Goal: Task Accomplishment & Management: Use online tool/utility

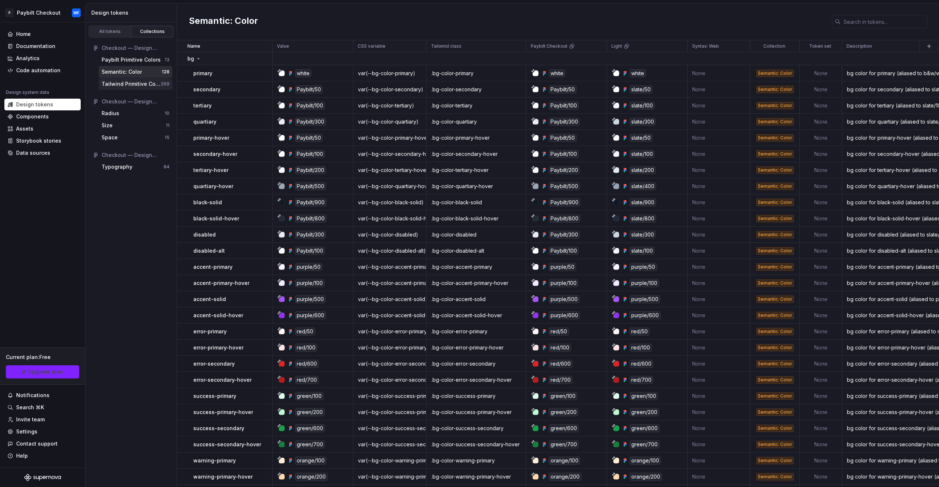
click at [125, 83] on div "Tailwind Primitive Colors" at bounding box center [131, 83] width 59 height 7
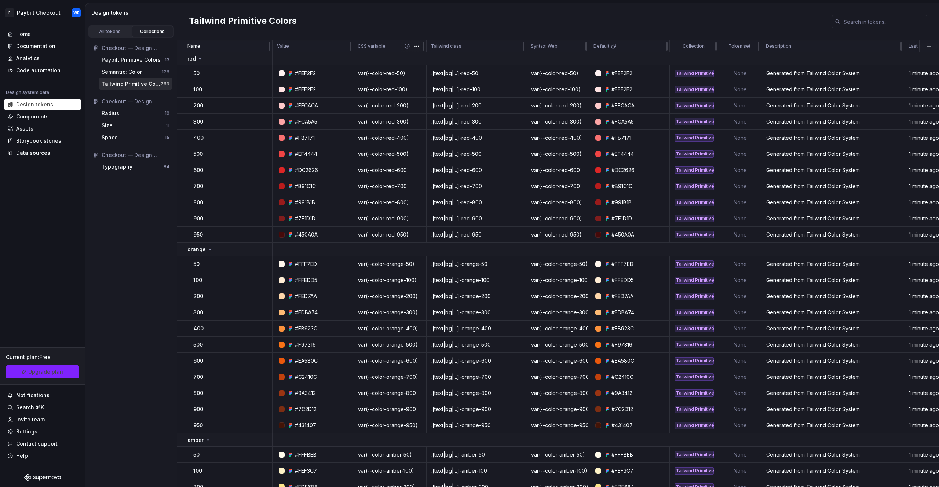
click at [374, 46] on p "CSS variable" at bounding box center [372, 46] width 28 height 6
click at [456, 47] on p "Tailwind class" at bounding box center [446, 46] width 30 height 6
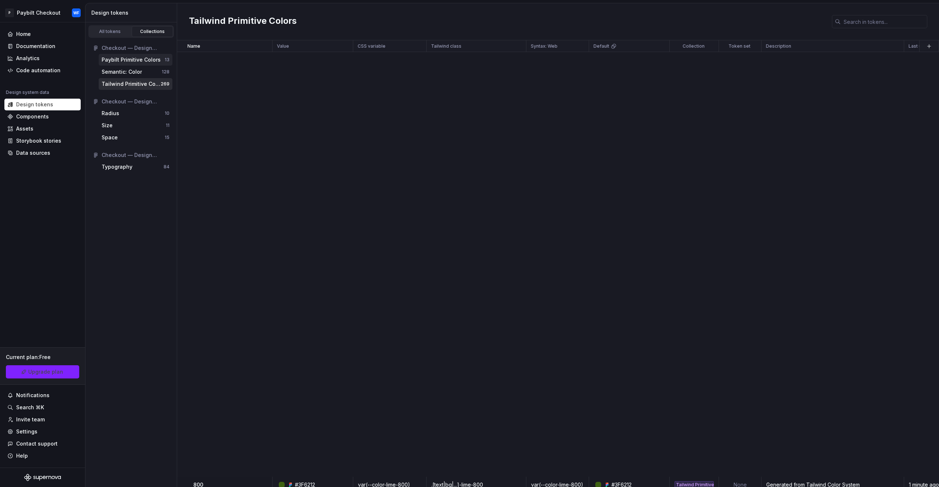
scroll to position [1069, 0]
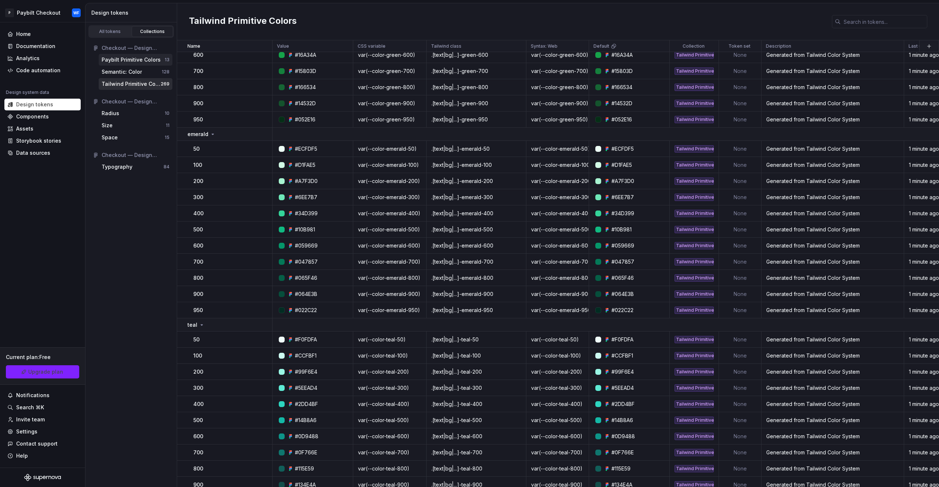
click at [139, 63] on div "Paybilt Primitive Colors 13" at bounding box center [136, 60] width 74 height 12
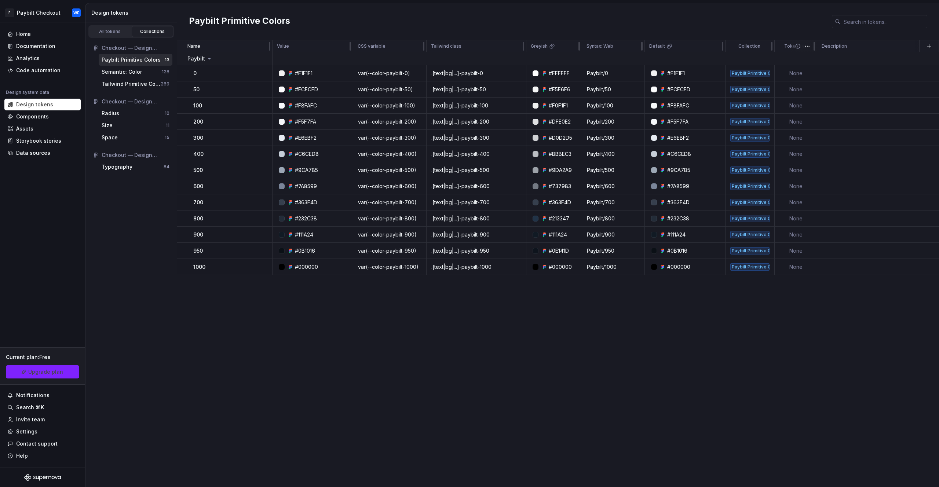
drag, startPoint x: 772, startPoint y: 42, endPoint x: 794, endPoint y: 41, distance: 22.4
click at [794, 41] on tr "Name Value CSS variable Tailwind class Greyish Syntax: Web Default Collection T…" at bounding box center [605, 46] width 856 height 12
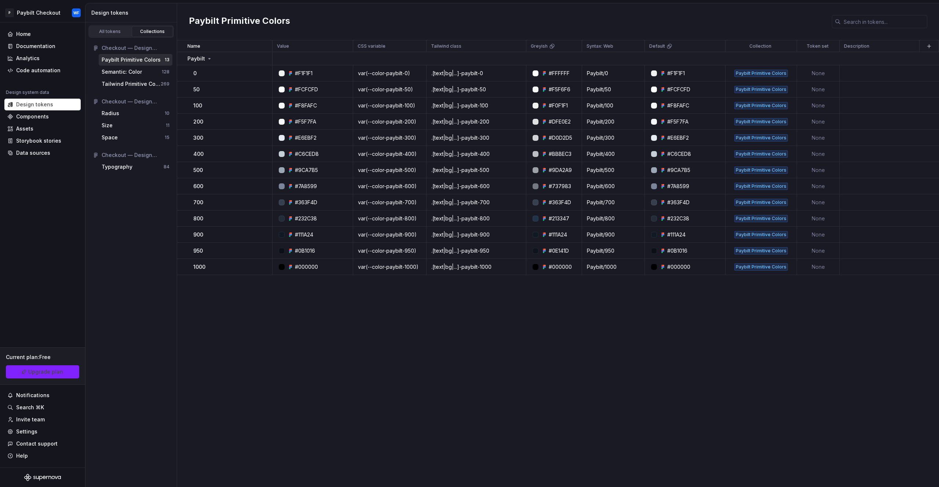
click at [694, 337] on div "Name Value CSS variable Tailwind class Greyish Syntax: Web Default Collection T…" at bounding box center [558, 263] width 762 height 447
click at [32, 74] on div "Code automation" at bounding box center [38, 70] width 44 height 7
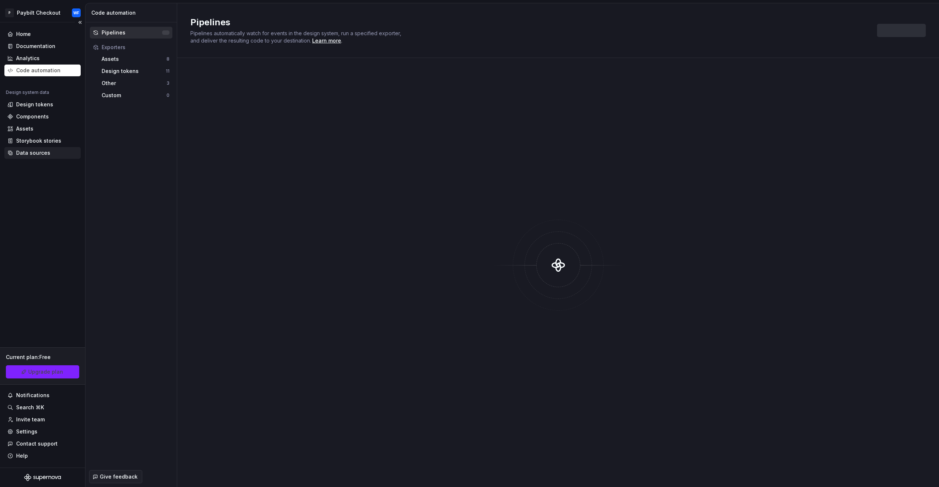
click at [41, 156] on div "Data sources" at bounding box center [33, 152] width 34 height 7
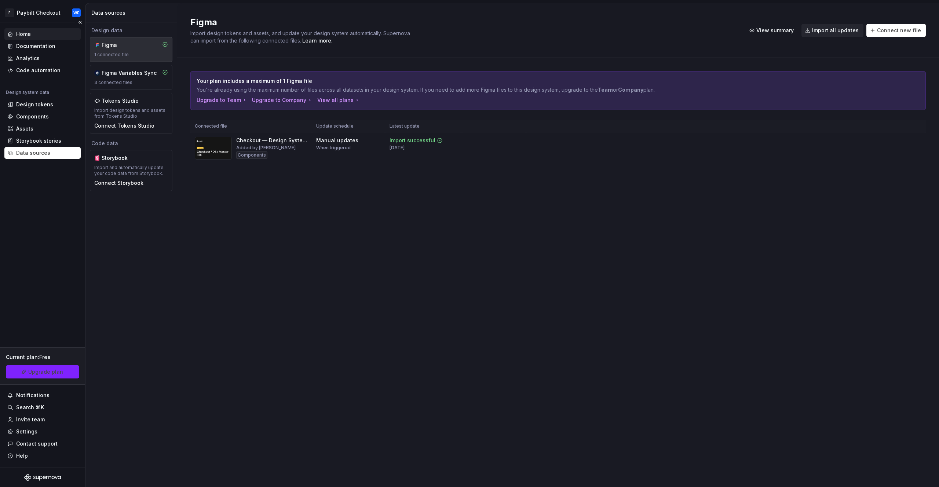
click at [37, 33] on div "Home" at bounding box center [42, 33] width 70 height 7
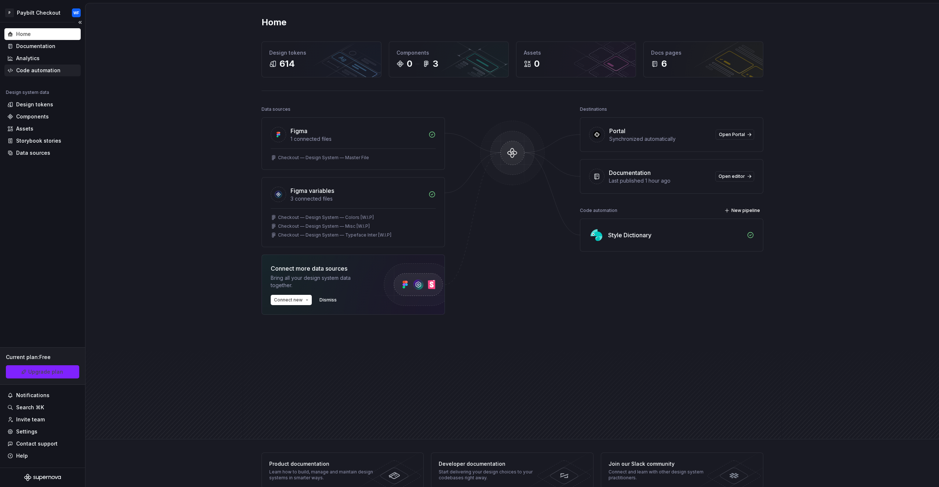
click at [52, 73] on div "Code automation" at bounding box center [38, 70] width 44 height 7
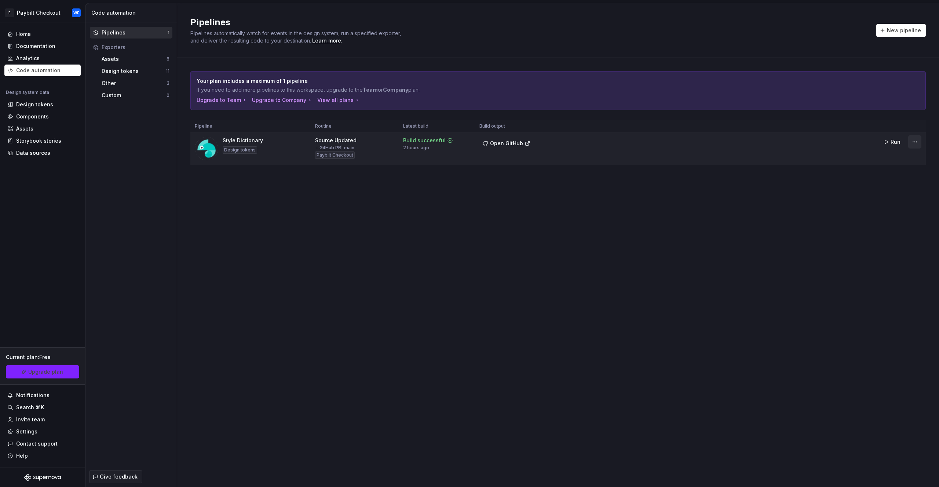
click at [915, 144] on html "P Paybilt Checkout WF Home Documentation Analytics Code automation Design syste…" at bounding box center [469, 243] width 939 height 487
click at [891, 190] on link "View exporter on GitHub" at bounding box center [905, 192] width 63 height 7
click at [497, 141] on span "Open GitHub" at bounding box center [506, 143] width 33 height 7
click at [507, 143] on span "Open GitHub" at bounding box center [506, 143] width 33 height 7
click at [913, 137] on html "P Paybilt Checkout WF Home Documentation Analytics Code automation Design syste…" at bounding box center [469, 243] width 939 height 487
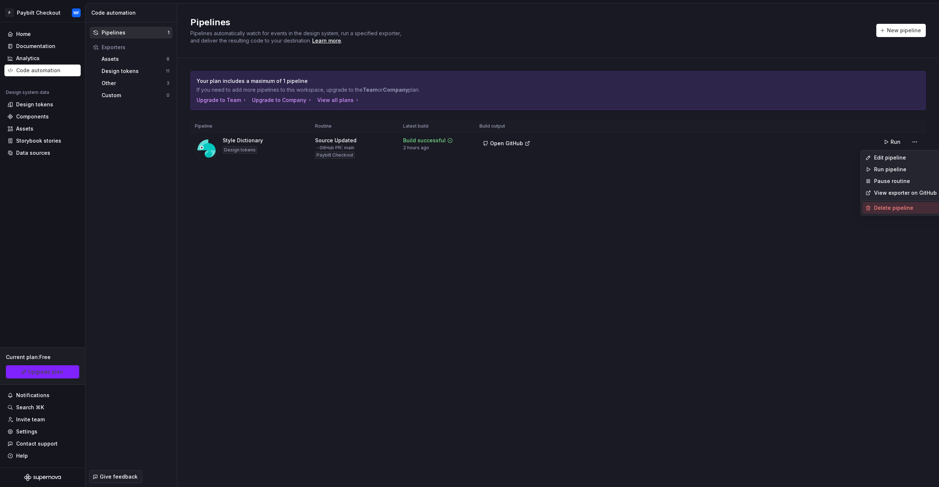
click at [896, 206] on div "Delete pipeline" at bounding box center [905, 207] width 63 height 7
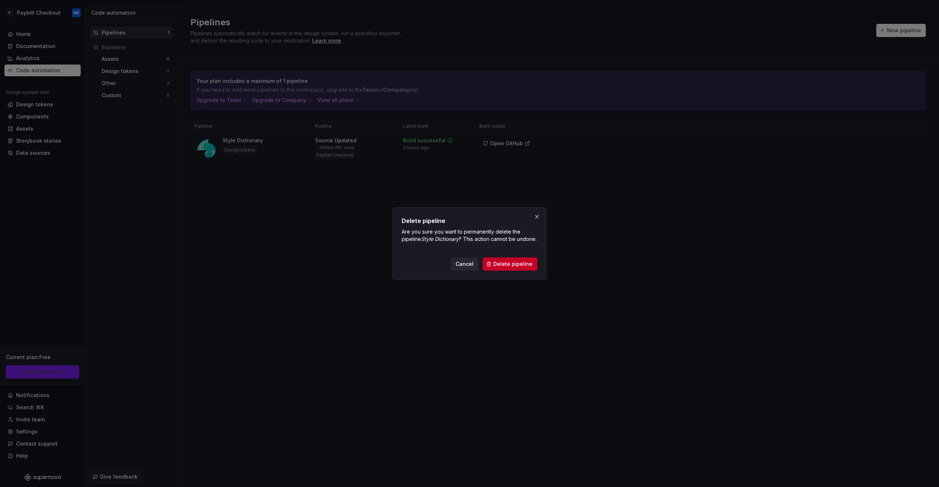
drag, startPoint x: 504, startPoint y: 267, endPoint x: 508, endPoint y: 265, distance: 4.9
click at [504, 267] on span "Delete pipeline" at bounding box center [512, 263] width 39 height 7
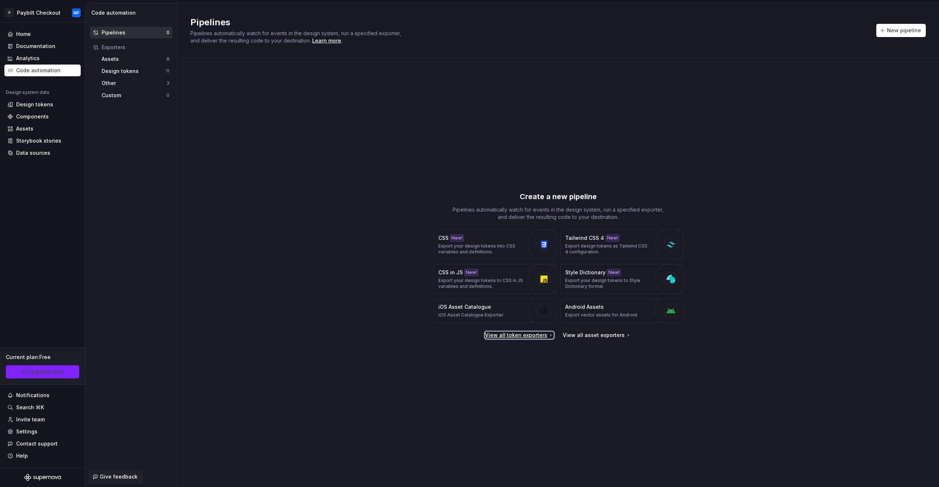
click at [518, 336] on div "View all token exporters" at bounding box center [519, 335] width 69 height 7
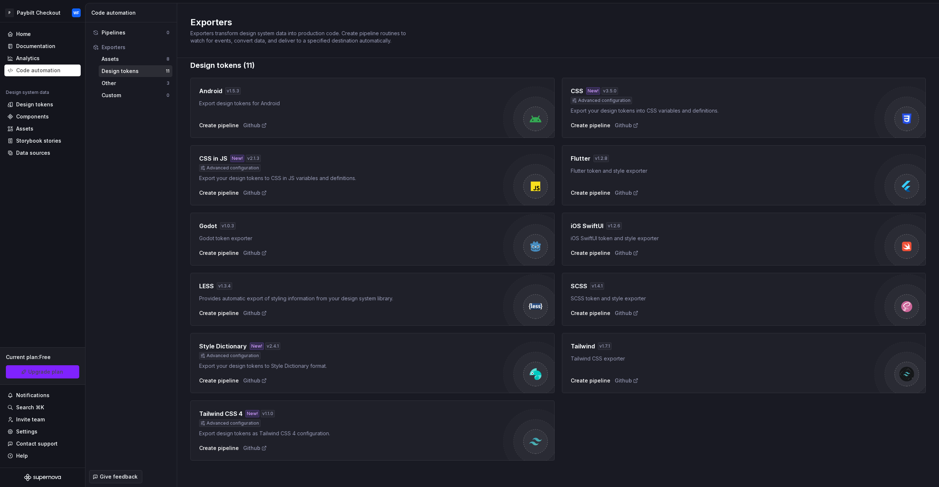
scroll to position [12, 0]
drag, startPoint x: 621, startPoint y: 347, endPoint x: 567, endPoint y: 347, distance: 53.9
click at [567, 347] on div "Tailwind v 1.7.1 Tailwind CSS exporter Create pipeline Github" at bounding box center [744, 362] width 364 height 60
click at [597, 379] on div "Create pipeline" at bounding box center [591, 379] width 40 height 7
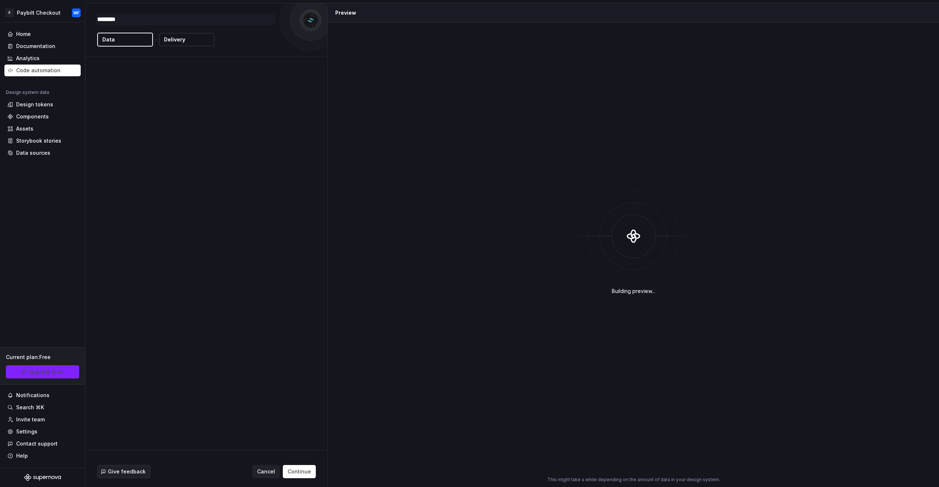
type textarea "*"
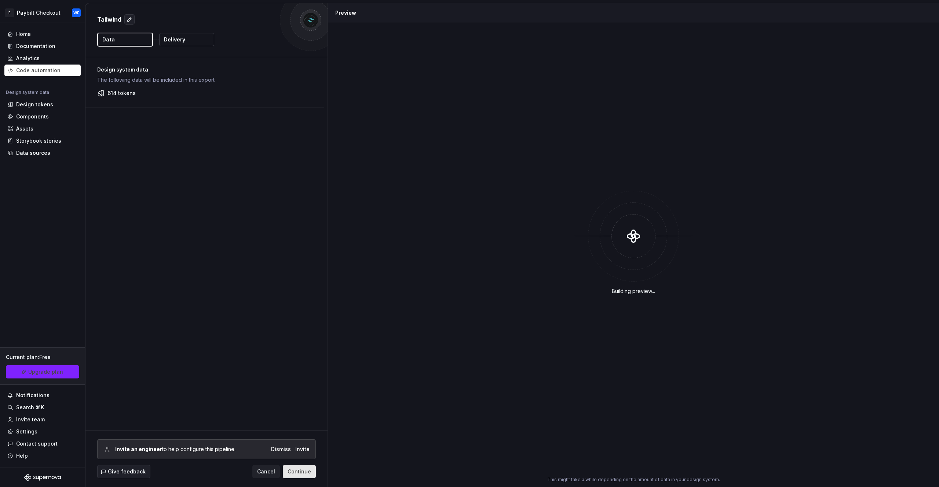
click at [302, 470] on span "Continue" at bounding box center [299, 471] width 23 height 7
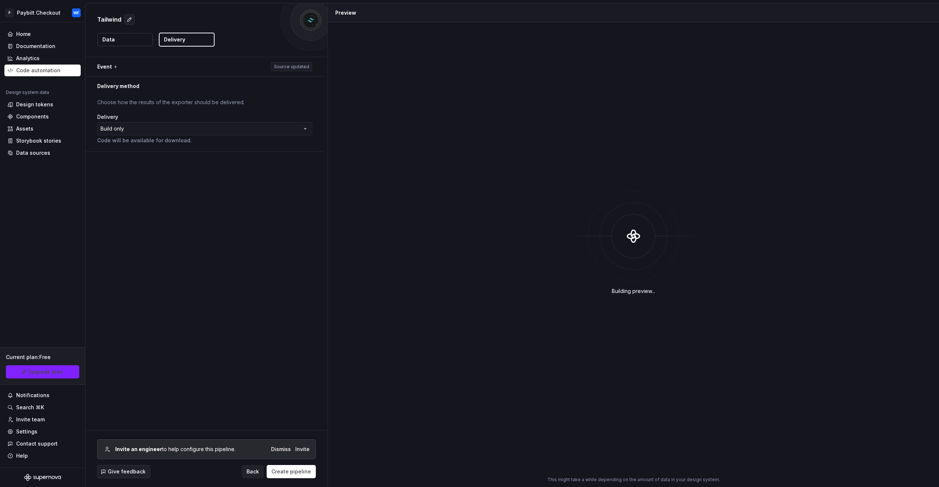
click at [241, 133] on html "**********" at bounding box center [469, 243] width 939 height 487
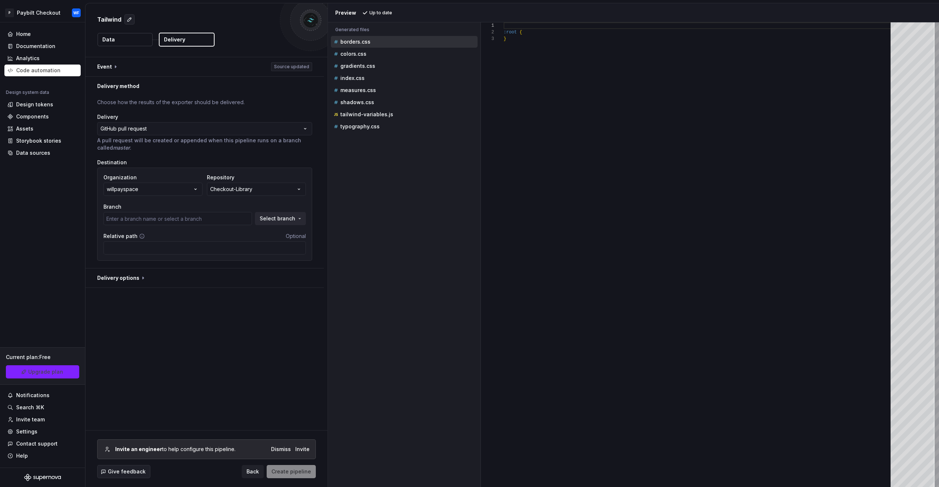
type input "main"
click at [292, 185] on button "Checkout-Library" at bounding box center [256, 189] width 99 height 13
click at [237, 329] on div "**********" at bounding box center [206, 243] width 242 height 373
click at [254, 471] on span "Back" at bounding box center [253, 471] width 12 height 7
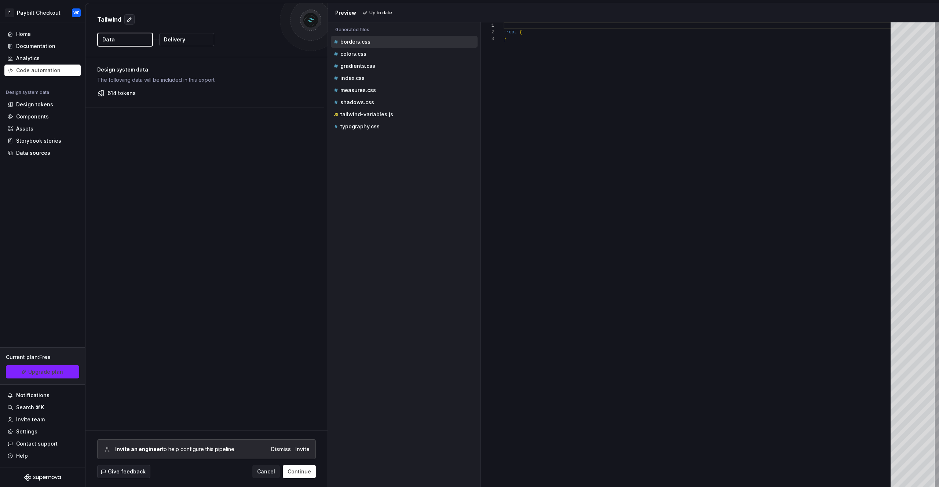
click at [150, 75] on div "Design system data The following data will be included in this export." at bounding box center [204, 75] width 215 height 18
click at [352, 54] on p "colors.css" at bounding box center [353, 54] width 26 height 6
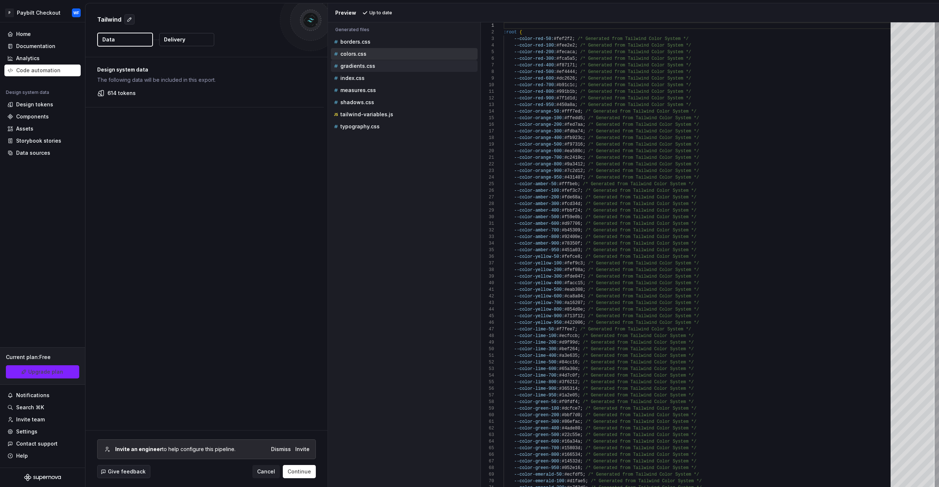
click at [355, 69] on p "gradients.css" at bounding box center [357, 66] width 35 height 6
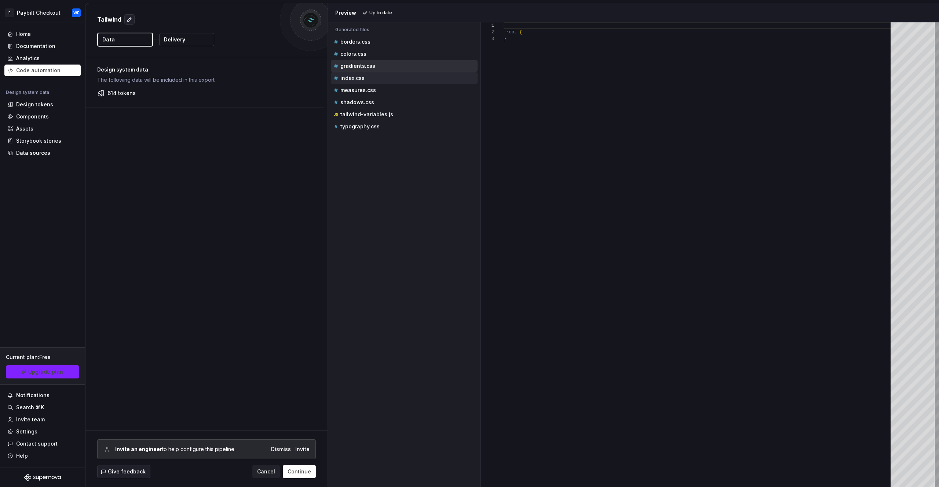
click at [355, 80] on p "index.css" at bounding box center [352, 78] width 24 height 6
drag, startPoint x: 356, startPoint y: 87, endPoint x: 356, endPoint y: 98, distance: 11.4
click at [356, 87] on div "measures.css" at bounding box center [404, 90] width 145 height 7
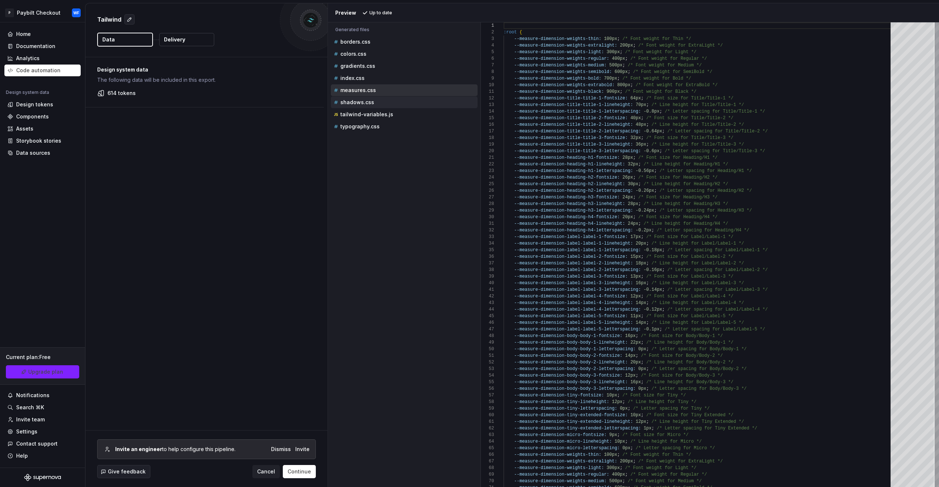
click at [358, 102] on p "shadows.css" at bounding box center [357, 102] width 34 height 6
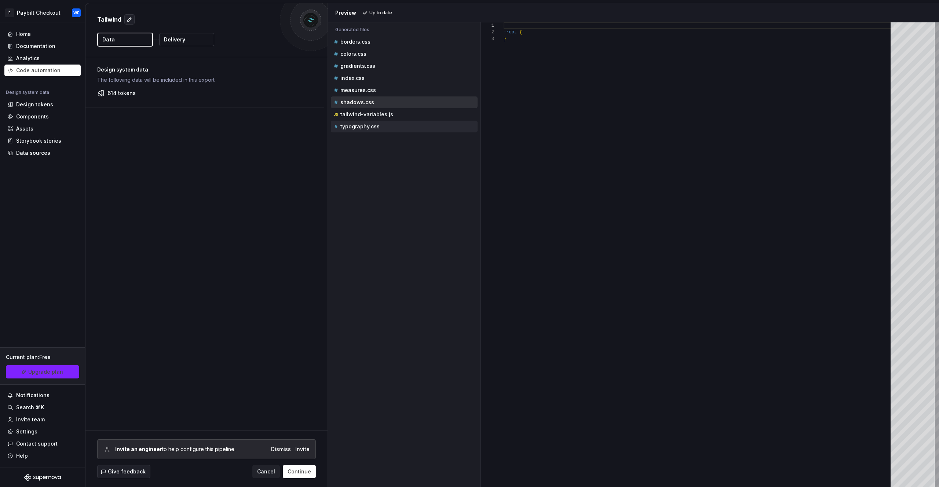
click at [364, 125] on p "typography.css" at bounding box center [359, 127] width 39 height 6
click at [362, 119] on div "tailwind-variables.js" at bounding box center [404, 115] width 147 height 12
click at [371, 113] on p "tailwind-variables.js" at bounding box center [366, 115] width 53 height 6
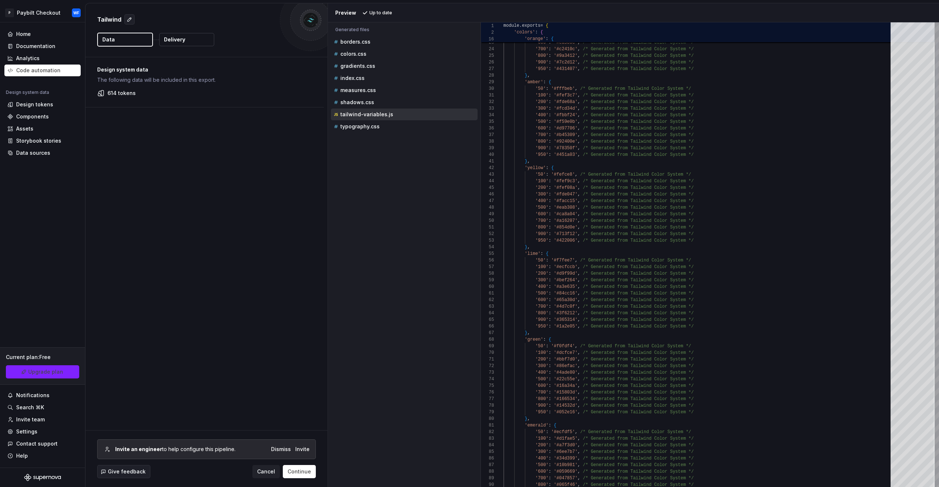
click at [255, 198] on div "Design system data The following data will be included in this export. 614 toke…" at bounding box center [206, 243] width 242 height 373
click at [288, 181] on div "Design system data The following data will be included in this export. 614 toke…" at bounding box center [206, 243] width 242 height 373
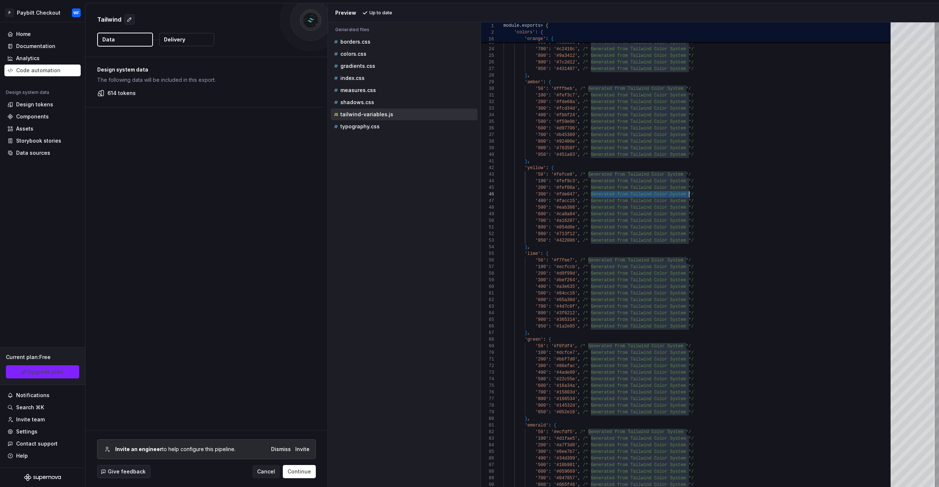
scroll to position [33, 186]
drag, startPoint x: 590, startPoint y: 196, endPoint x: 690, endPoint y: 193, distance: 99.8
drag, startPoint x: 355, startPoint y: 218, endPoint x: 245, endPoint y: 189, distance: 113.7
click at [355, 218] on div "Accessibility guide for tree . Navigate the tree with the arrow keys. Common tr…" at bounding box center [404, 260] width 153 height 453
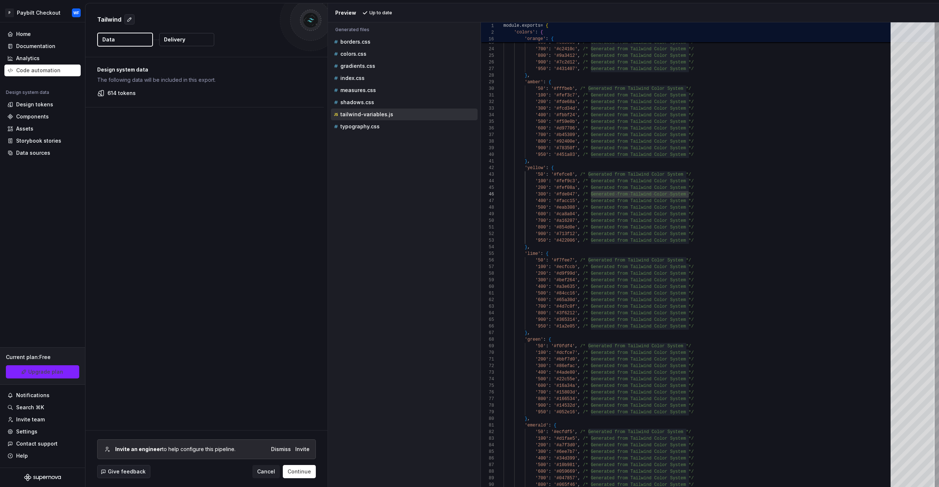
click at [245, 189] on div "Design system data The following data will be included in this export. 614 toke…" at bounding box center [206, 243] width 242 height 373
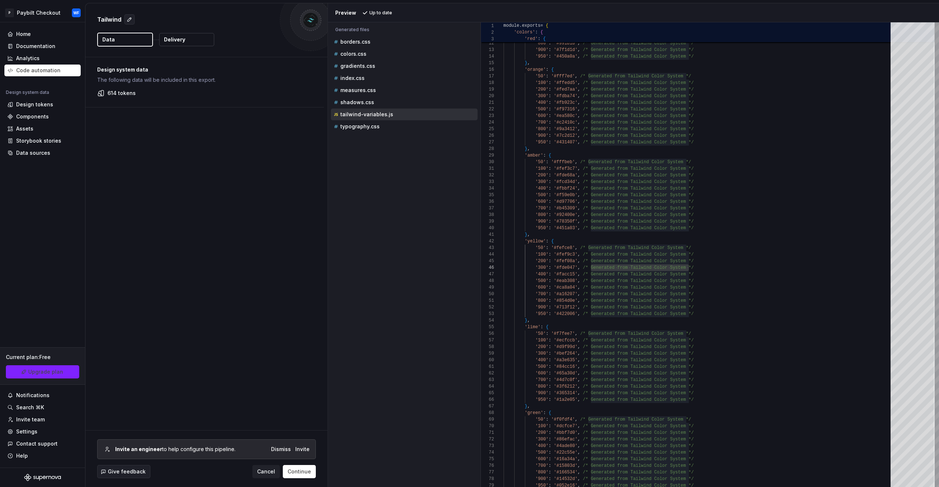
click at [428, 171] on div "Accessibility guide for tree . Navigate the tree with the arrow keys. Common tr…" at bounding box center [404, 260] width 153 height 453
click at [353, 37] on div "borders.css" at bounding box center [404, 42] width 147 height 12
click at [355, 51] on p "colors.css" at bounding box center [353, 54] width 26 height 6
type textarea "**********"
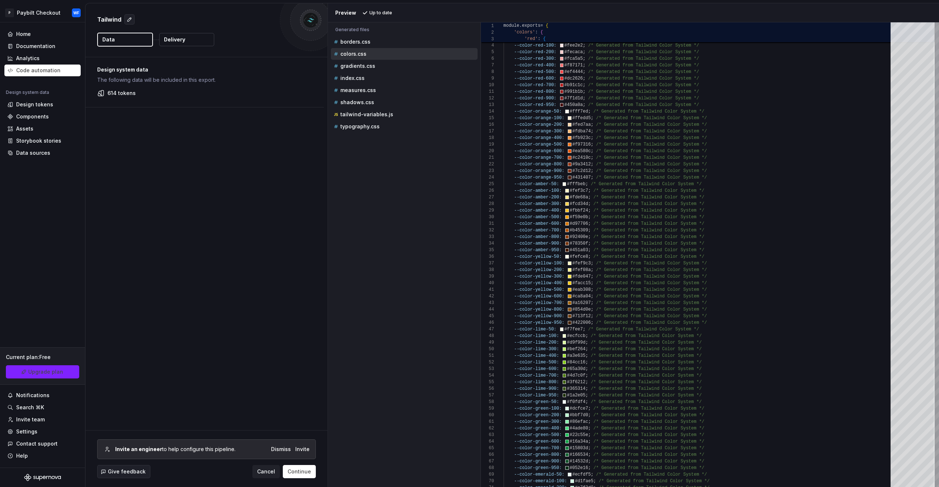
scroll to position [53, 0]
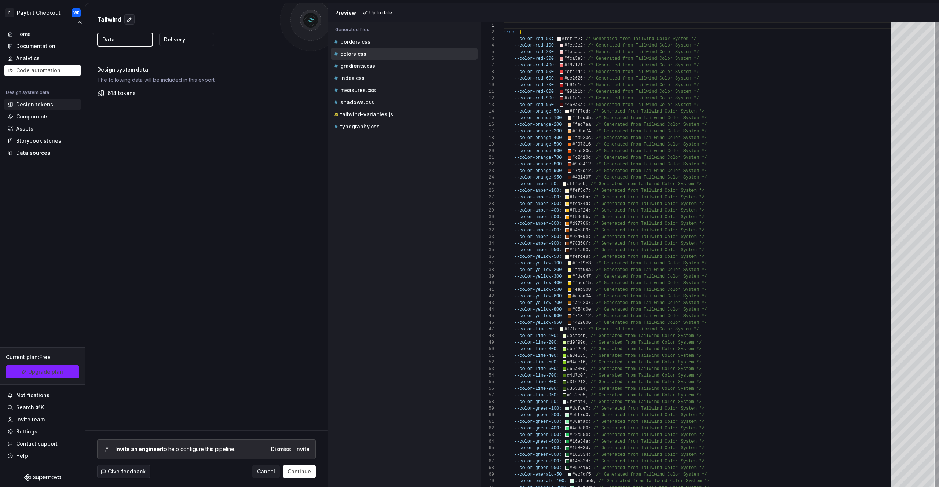
click at [39, 103] on div "Design tokens" at bounding box center [34, 104] width 37 height 7
